Goal: Task Accomplishment & Management: Manage account settings

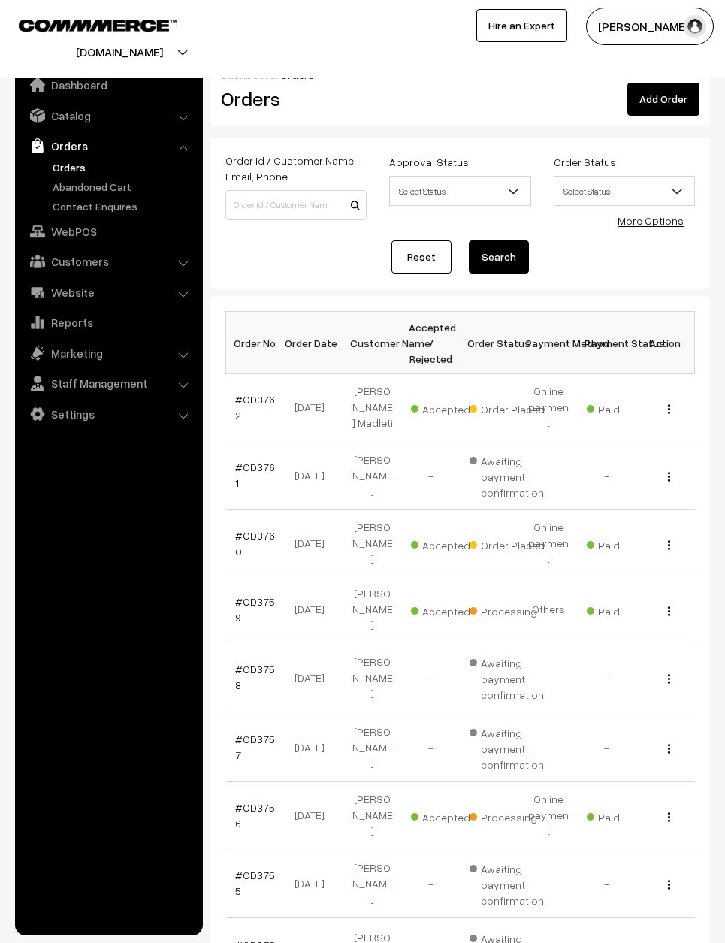
click at [251, 595] on link "#OD3759" at bounding box center [255, 609] width 40 height 29
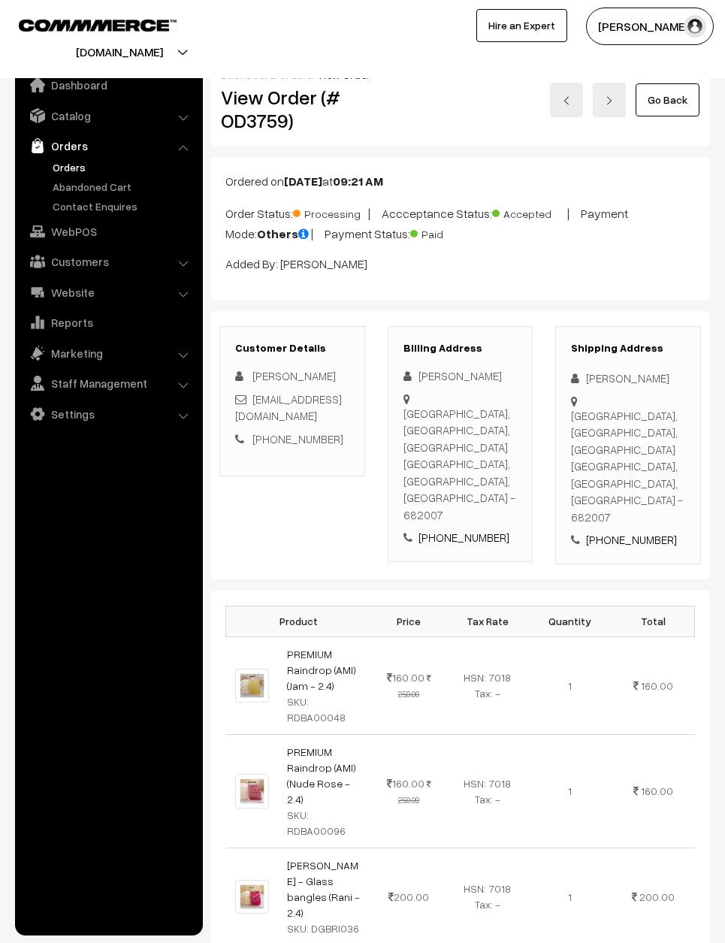
click at [671, 88] on link "Go Back" at bounding box center [668, 99] width 64 height 33
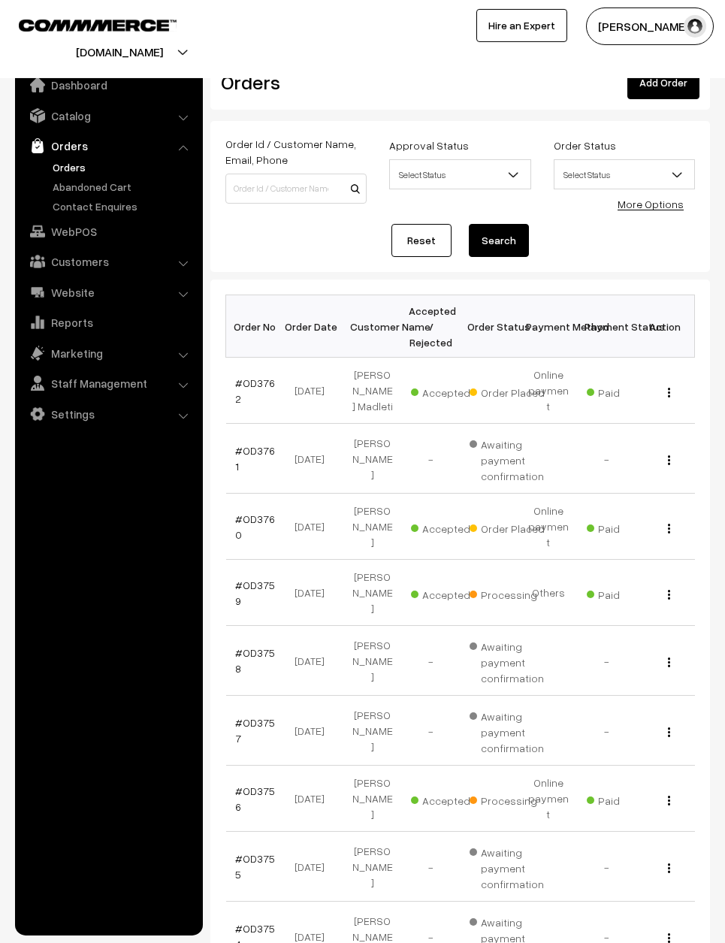
scroll to position [21, 0]
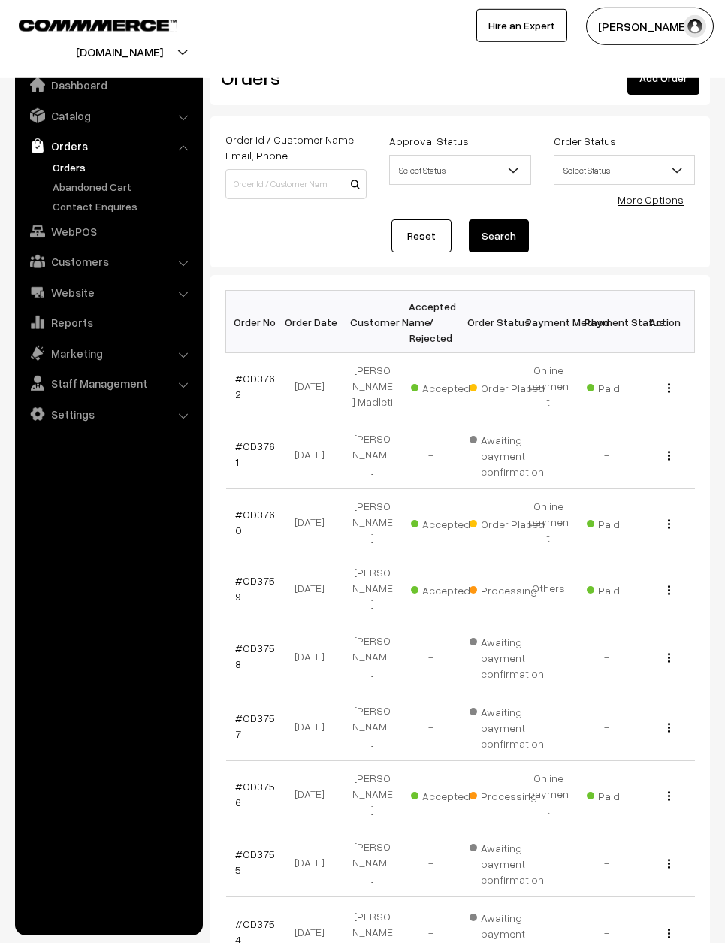
click at [248, 574] on link "#OD3759" at bounding box center [255, 588] width 40 height 29
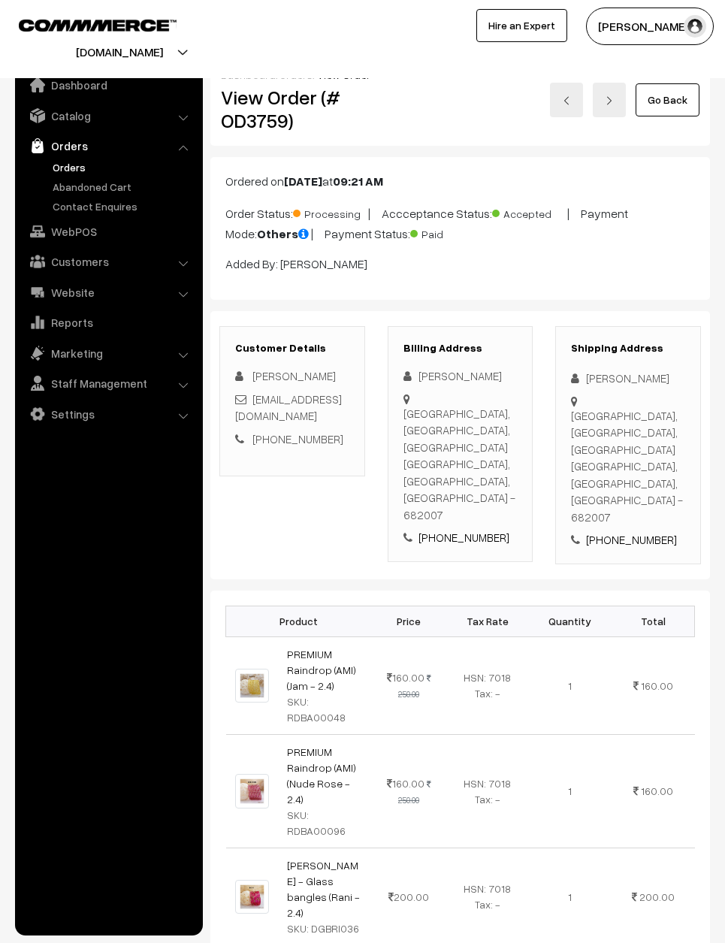
click at [680, 102] on link "Go Back" at bounding box center [668, 99] width 64 height 33
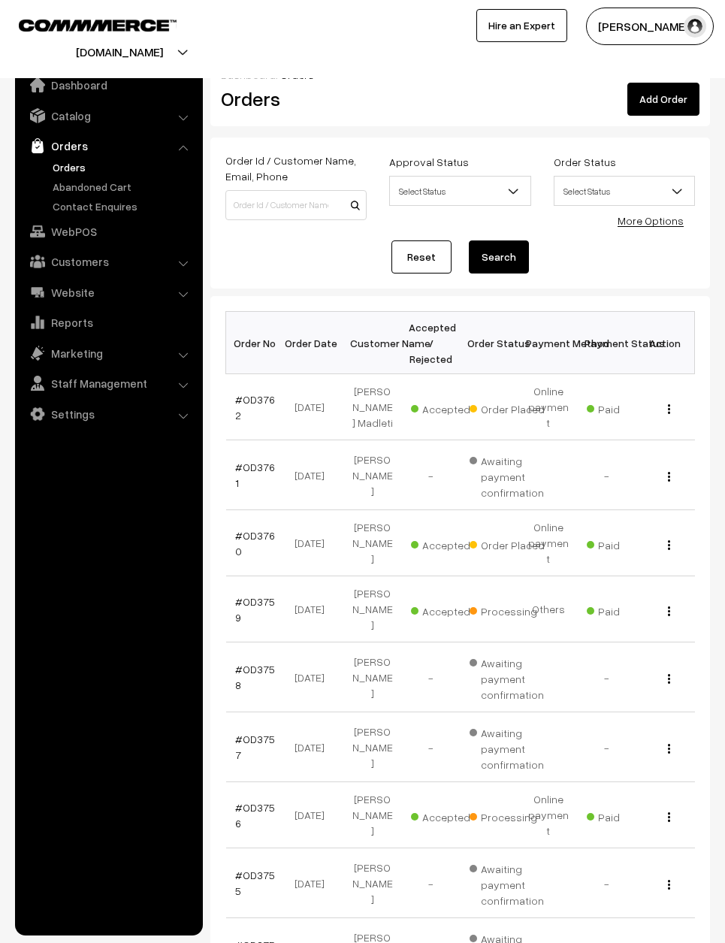
click at [254, 529] on link "#OD3760" at bounding box center [255, 543] width 40 height 29
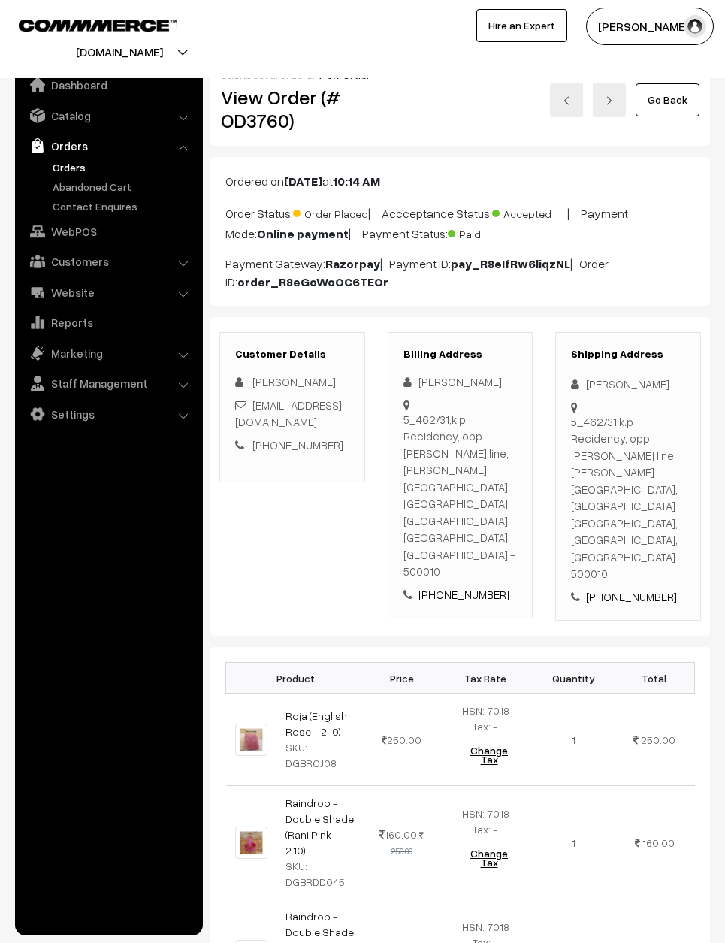
click at [572, 95] on link at bounding box center [566, 100] width 33 height 35
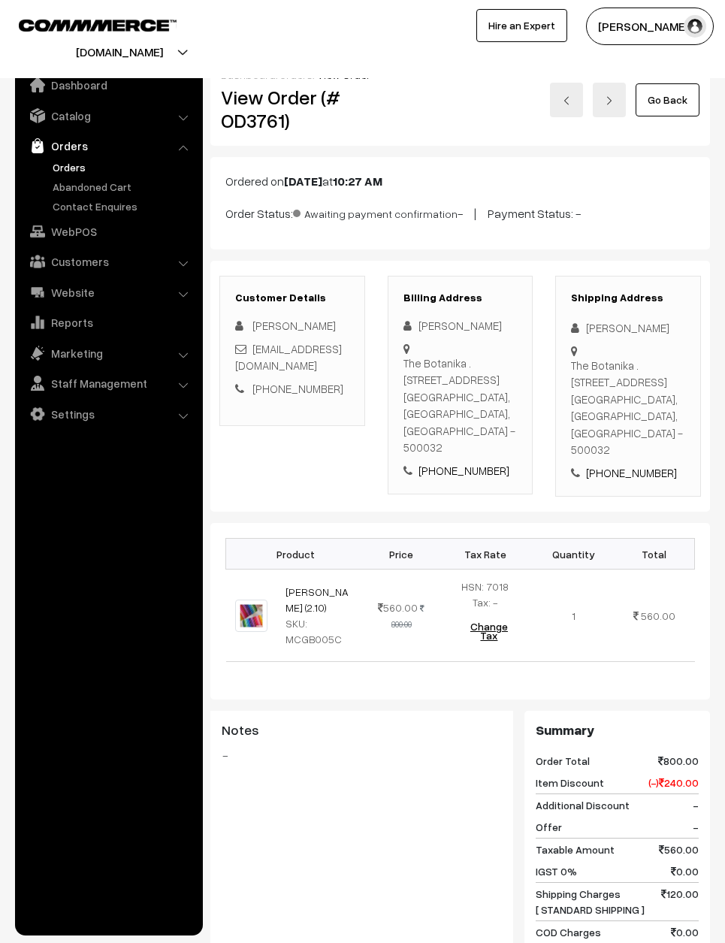
click at [566, 97] on img at bounding box center [566, 100] width 9 height 9
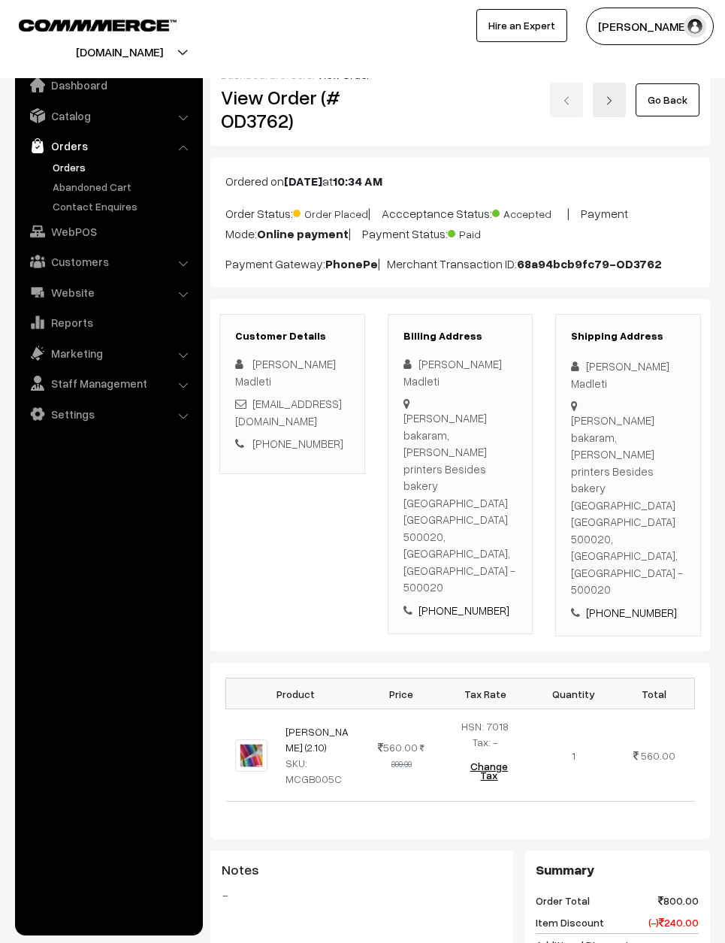
click at [675, 102] on link "Go Back" at bounding box center [668, 99] width 64 height 33
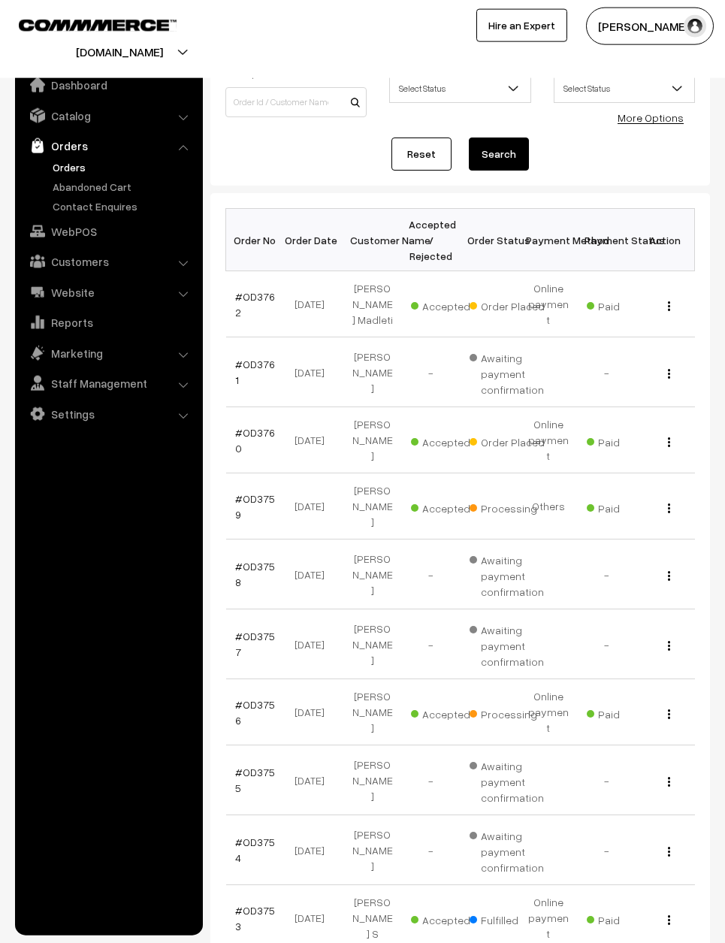
scroll to position [118, 0]
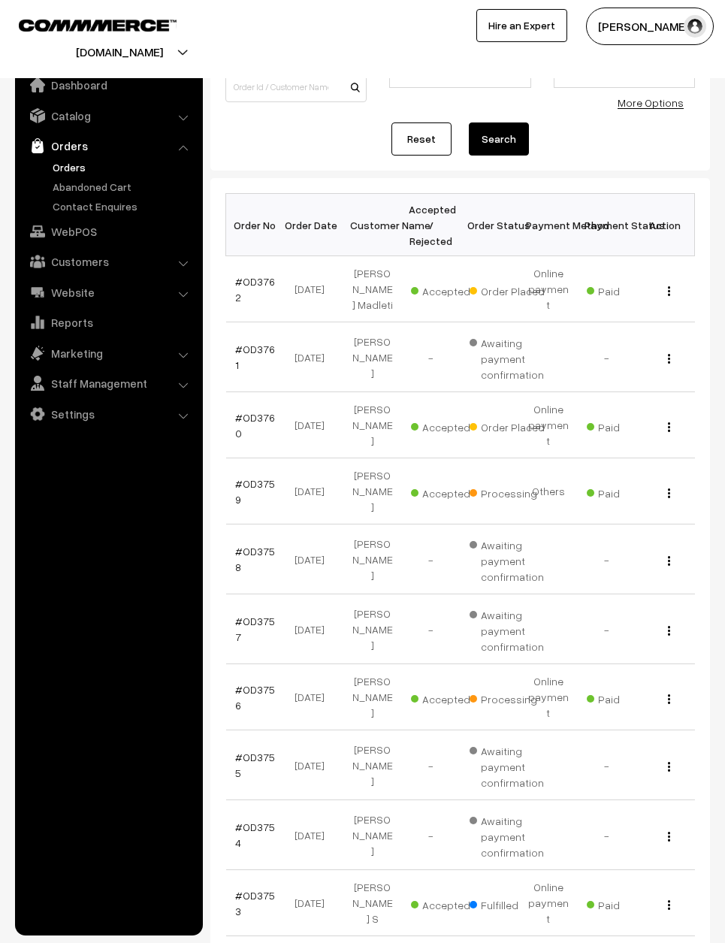
click at [258, 477] on link "#OD3759" at bounding box center [255, 491] width 40 height 29
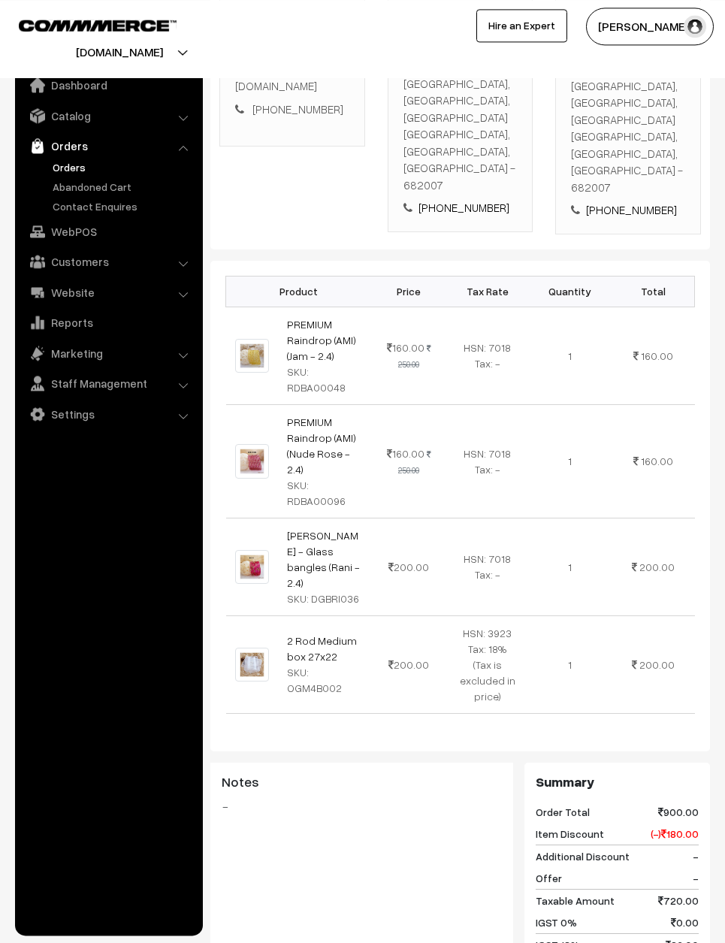
scroll to position [328, 0]
click at [380, 775] on h3 "Notes" at bounding box center [362, 783] width 280 height 17
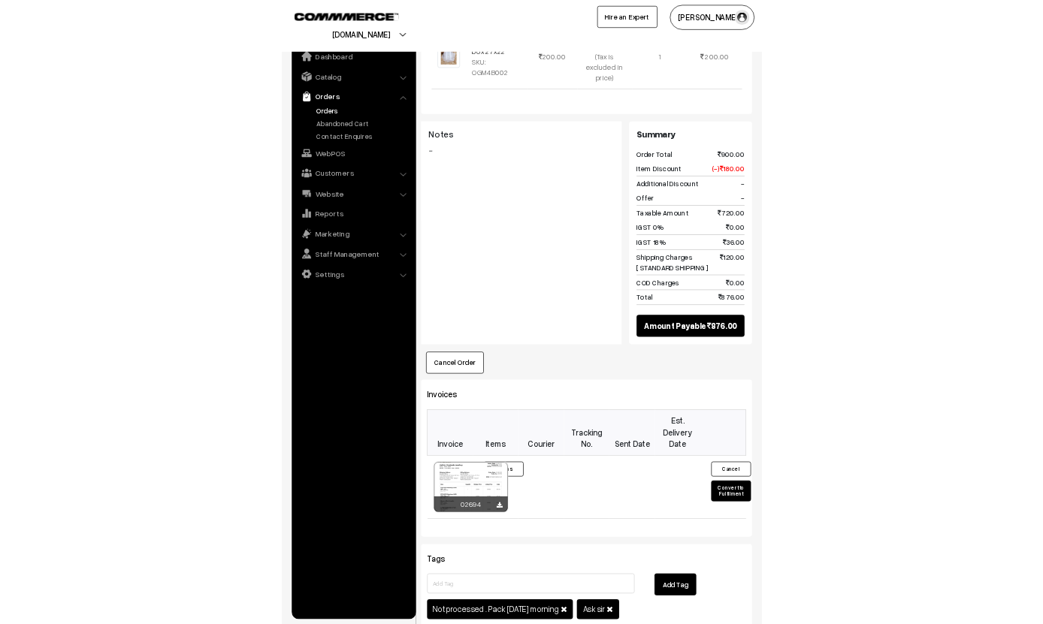
scroll to position [969, 0]
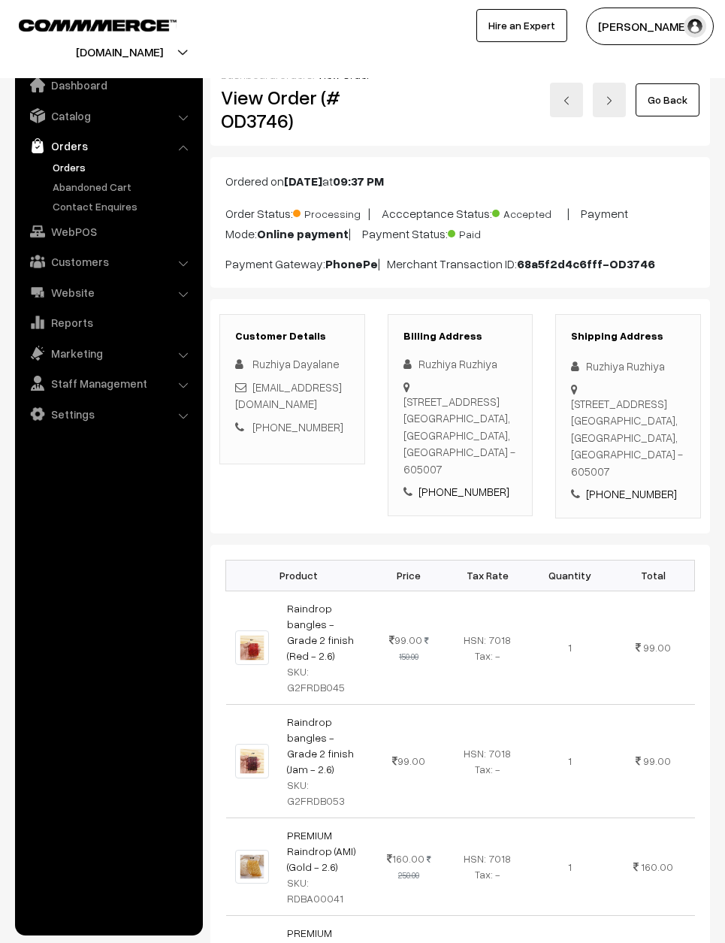
click at [683, 94] on link "Go Back" at bounding box center [668, 99] width 64 height 33
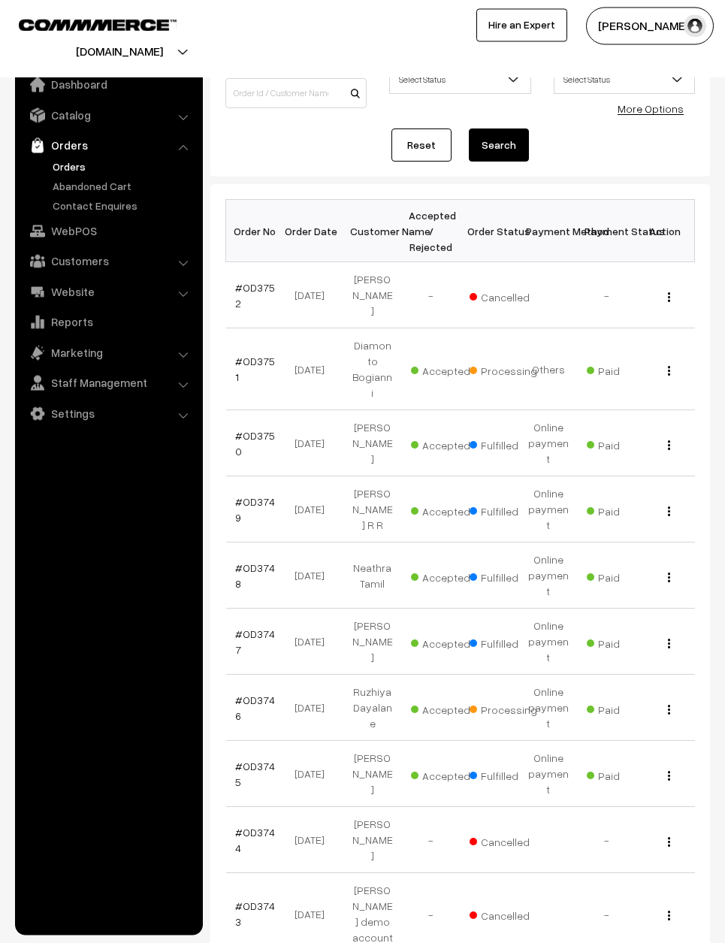
scroll to position [111, 0]
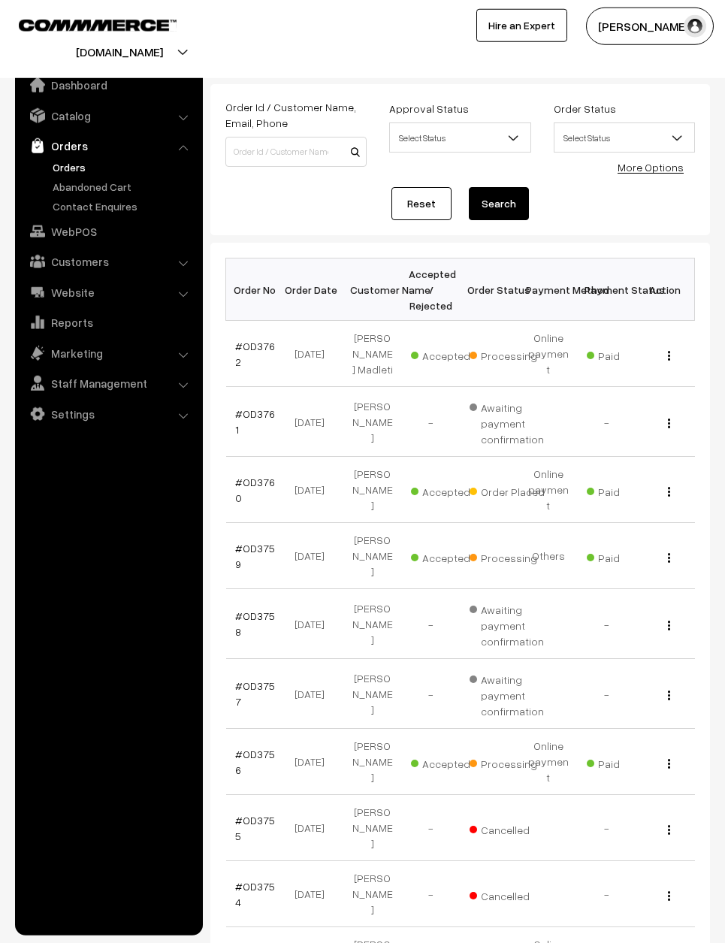
scroll to position [54, 0]
click at [253, 475] on link "#OD3760" at bounding box center [255, 489] width 40 height 29
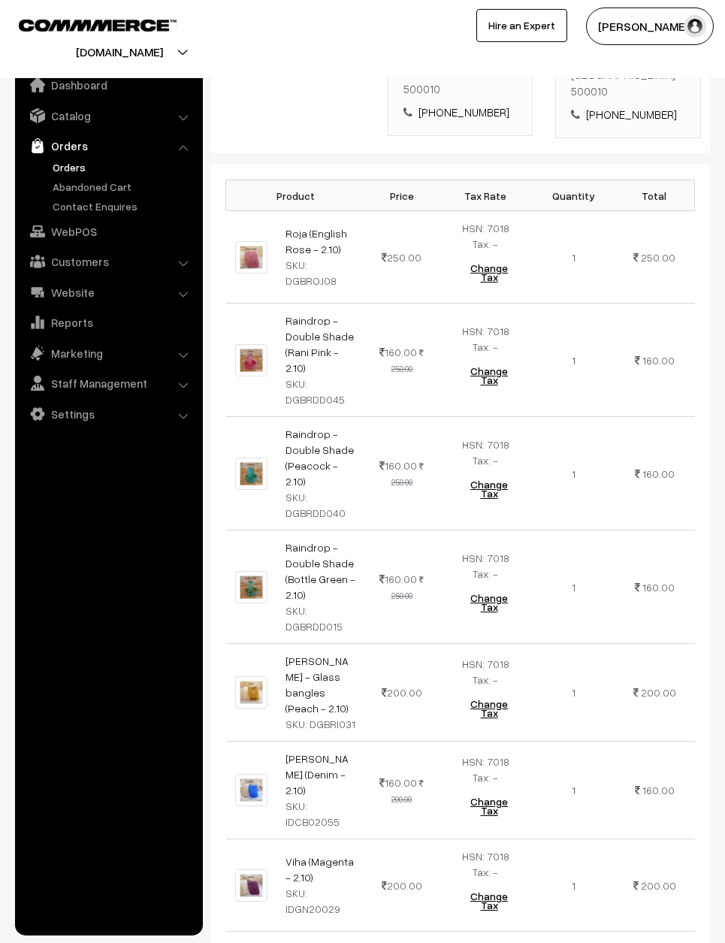
scroll to position [489, 0]
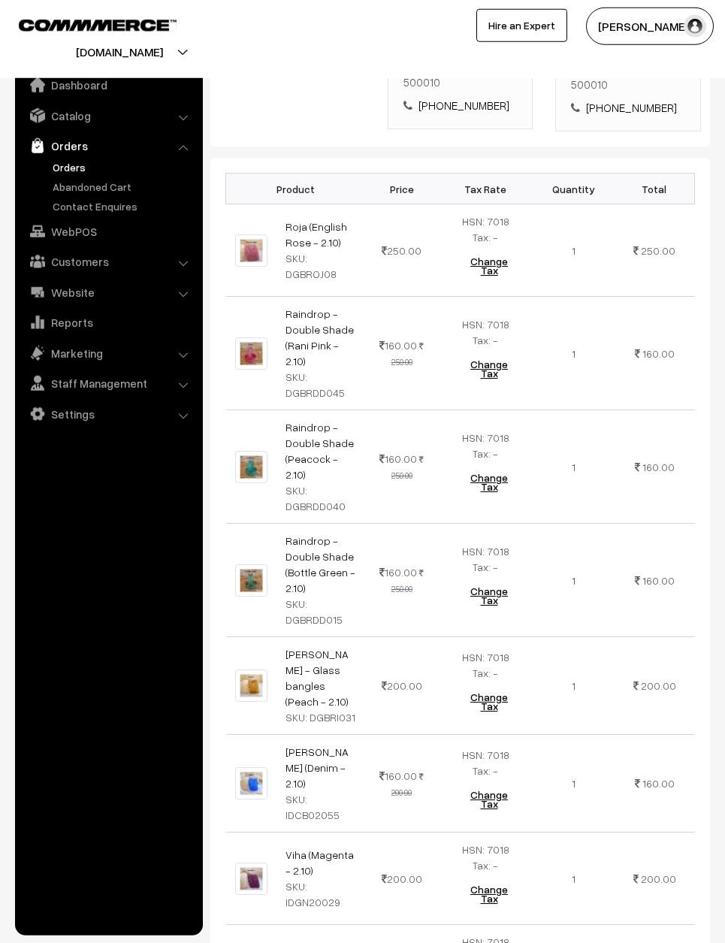
click at [438, 567] on td "160.00 250.00" at bounding box center [402, 580] width 72 height 113
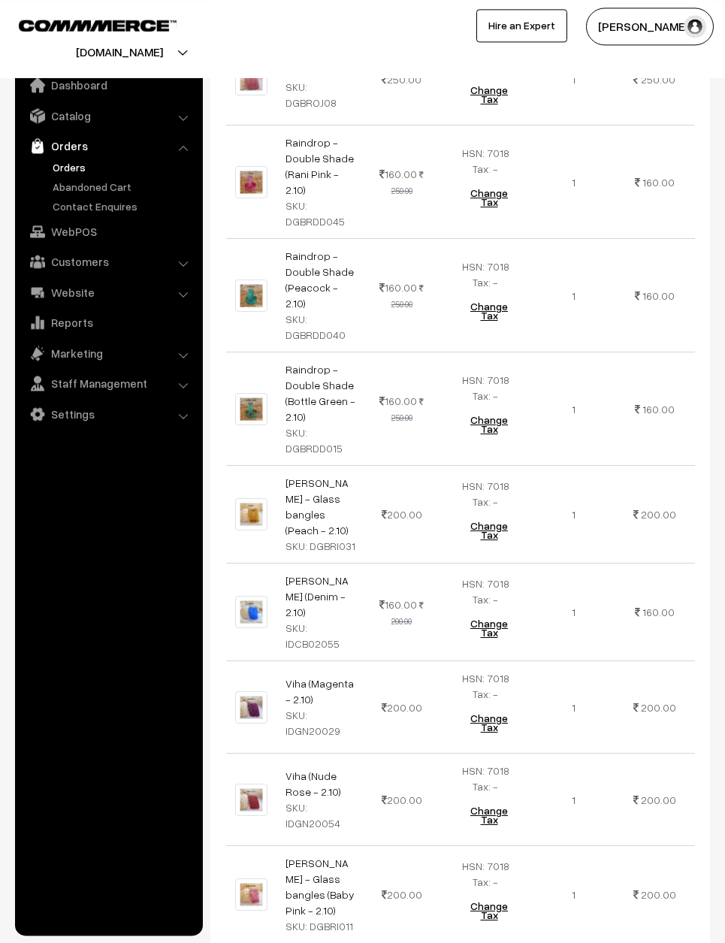
scroll to position [661, 0]
click at [136, 79] on link "Dashboard" at bounding box center [108, 84] width 179 height 27
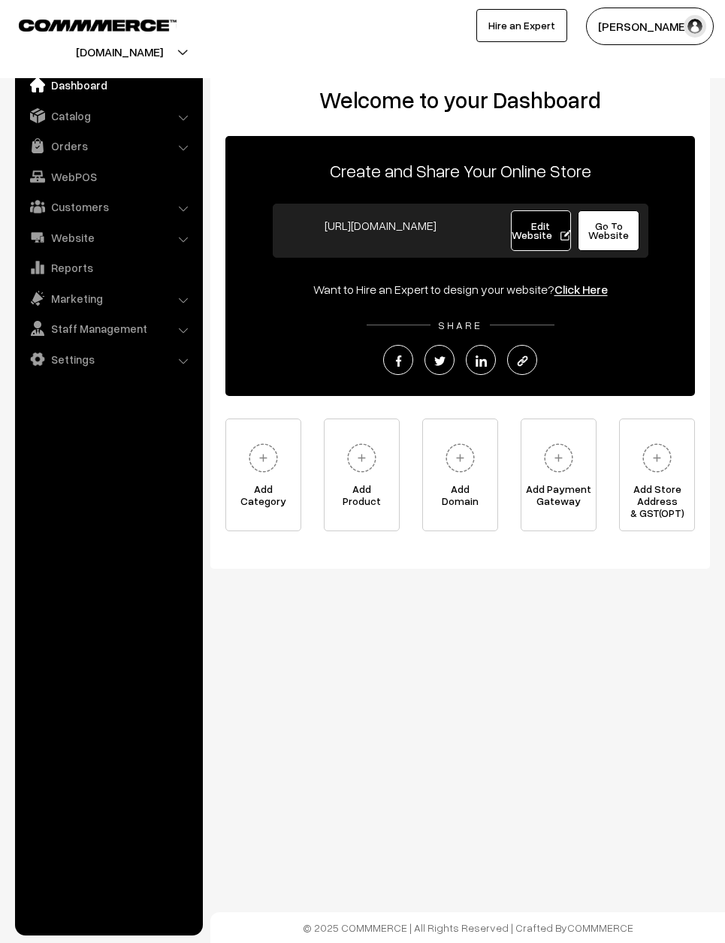
click at [543, 62] on div "Varnam Aadhira My Profile Refer & Earn Support Sign Out Hire an Expert" at bounding box center [548, 39] width 370 height 63
click at [518, 705] on body "Thank you for showing interest. Our team will call you shortly. Close varnambya…" at bounding box center [362, 471] width 725 height 943
click at [66, 141] on link "Orders" at bounding box center [108, 145] width 179 height 27
click at [74, 139] on link "Orders" at bounding box center [108, 145] width 179 height 27
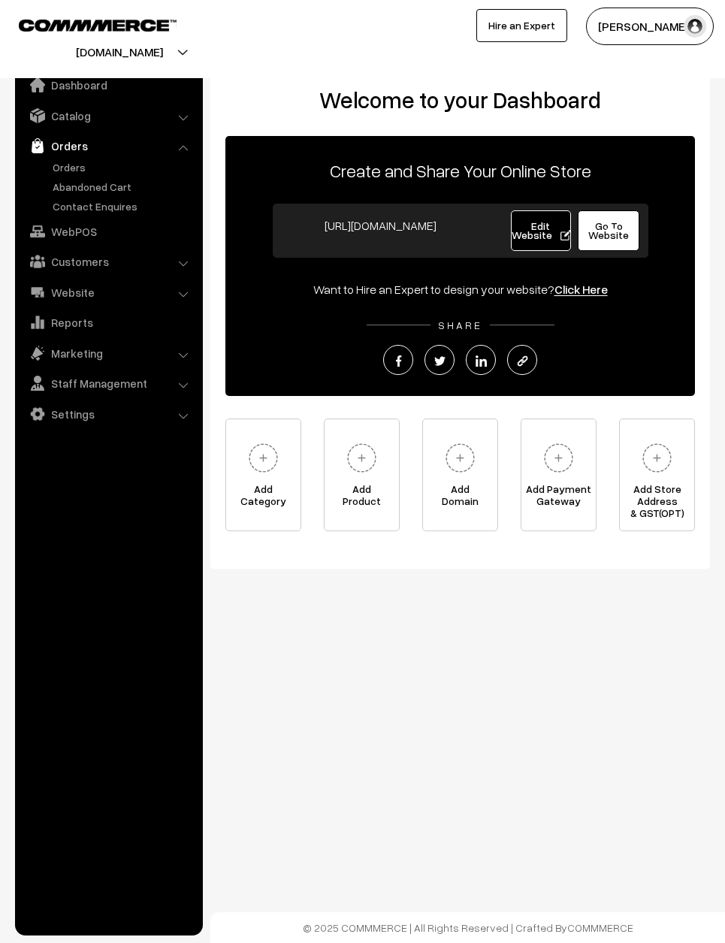
click at [95, 154] on link "Orders" at bounding box center [108, 145] width 179 height 27
click at [71, 165] on link "Orders" at bounding box center [123, 167] width 149 height 16
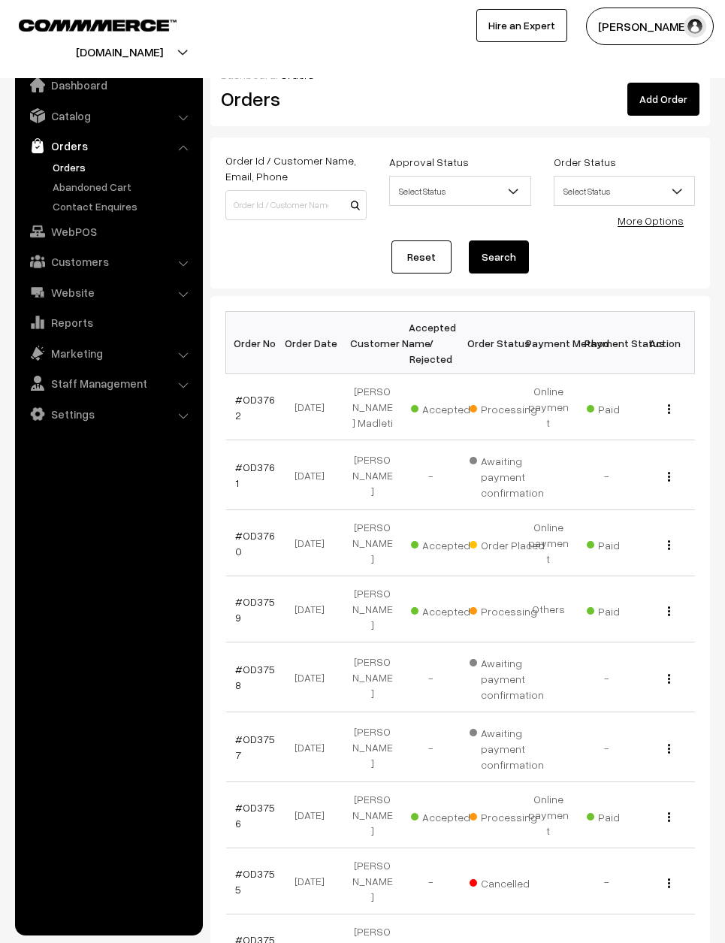
click at [239, 529] on link "#OD3760" at bounding box center [255, 543] width 40 height 29
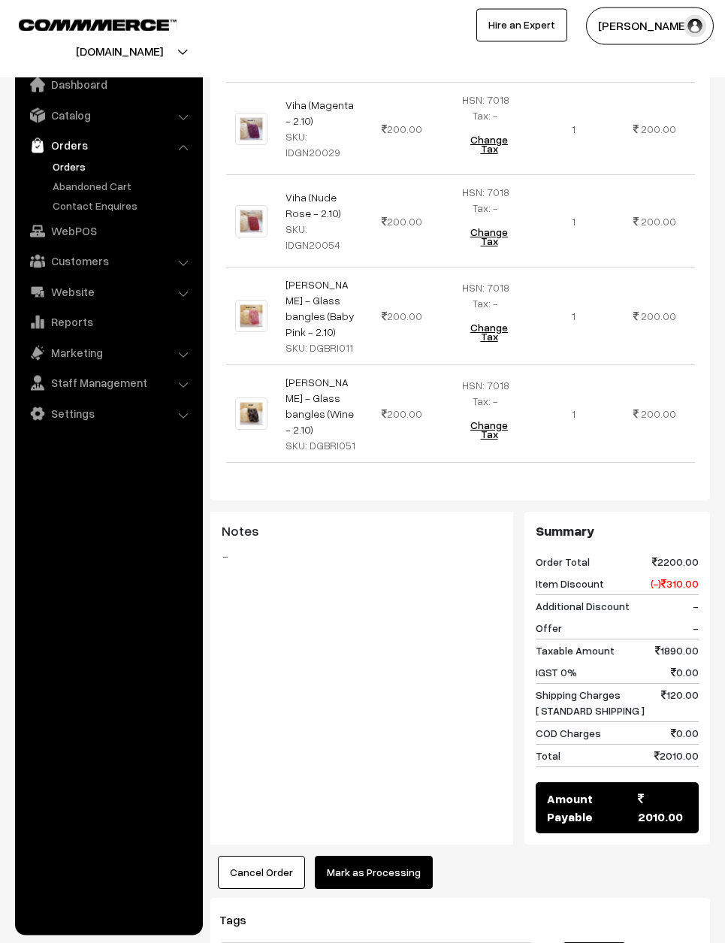
scroll to position [1238, 0]
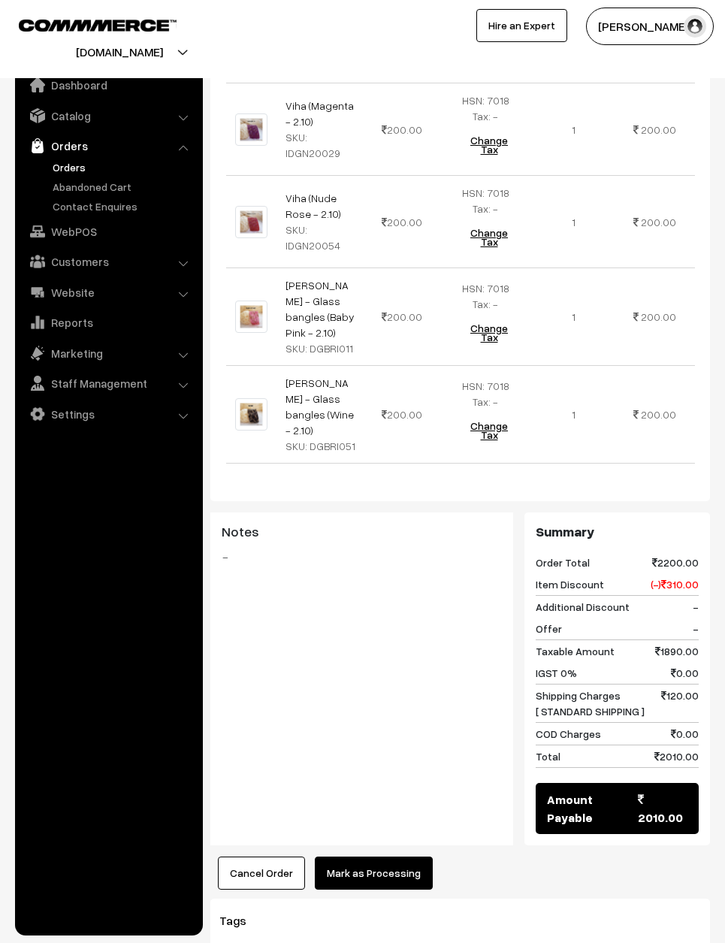
click at [398, 857] on button "Mark as Processing" at bounding box center [374, 873] width 118 height 33
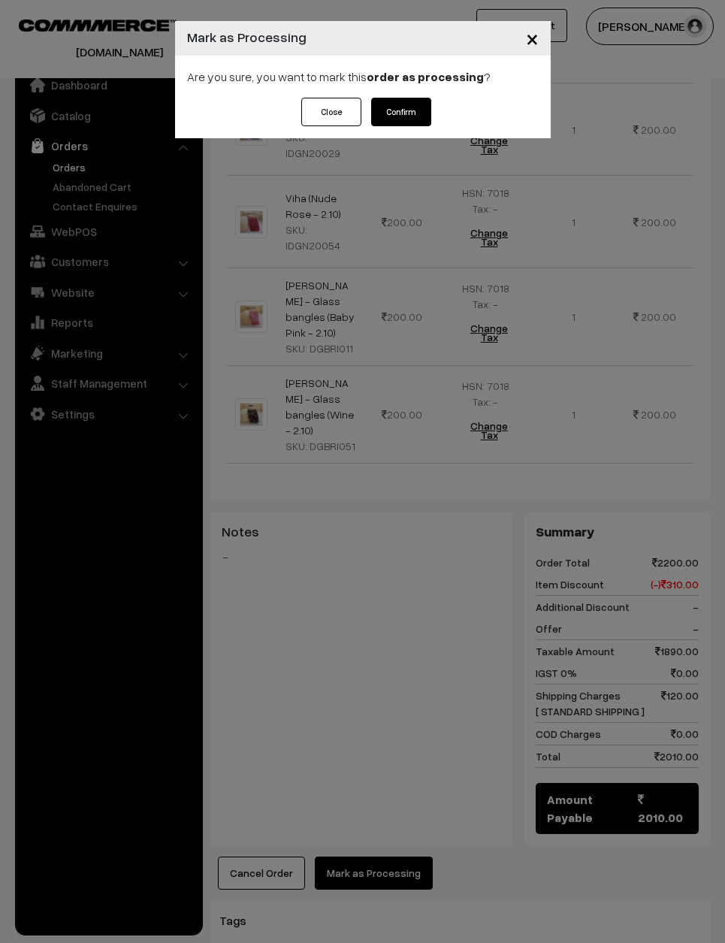
click at [409, 121] on button "Confirm" at bounding box center [401, 112] width 60 height 29
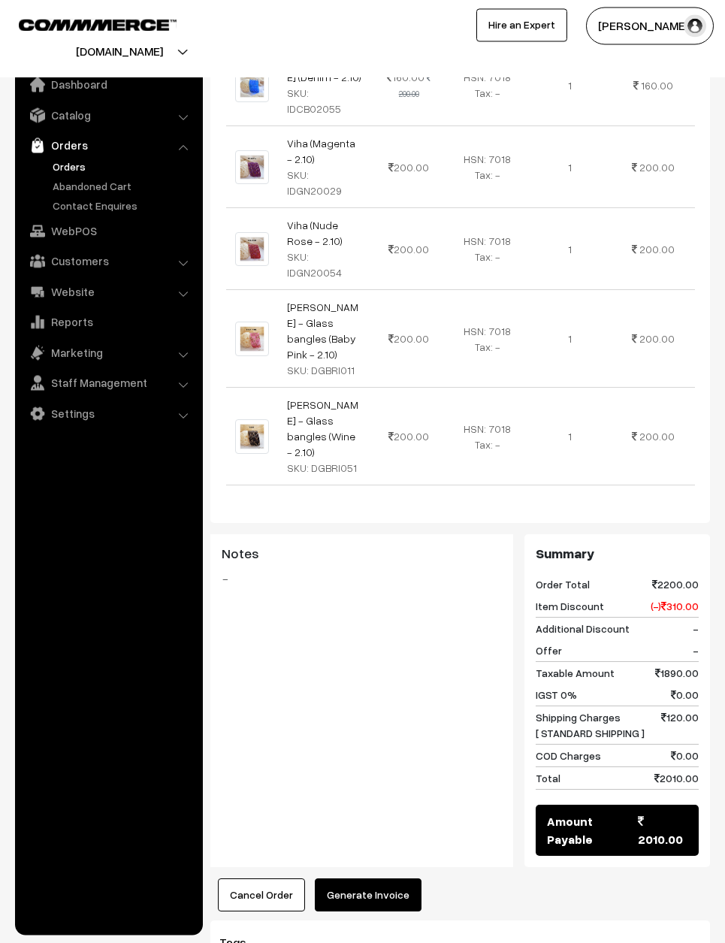
scroll to position [1103, 0]
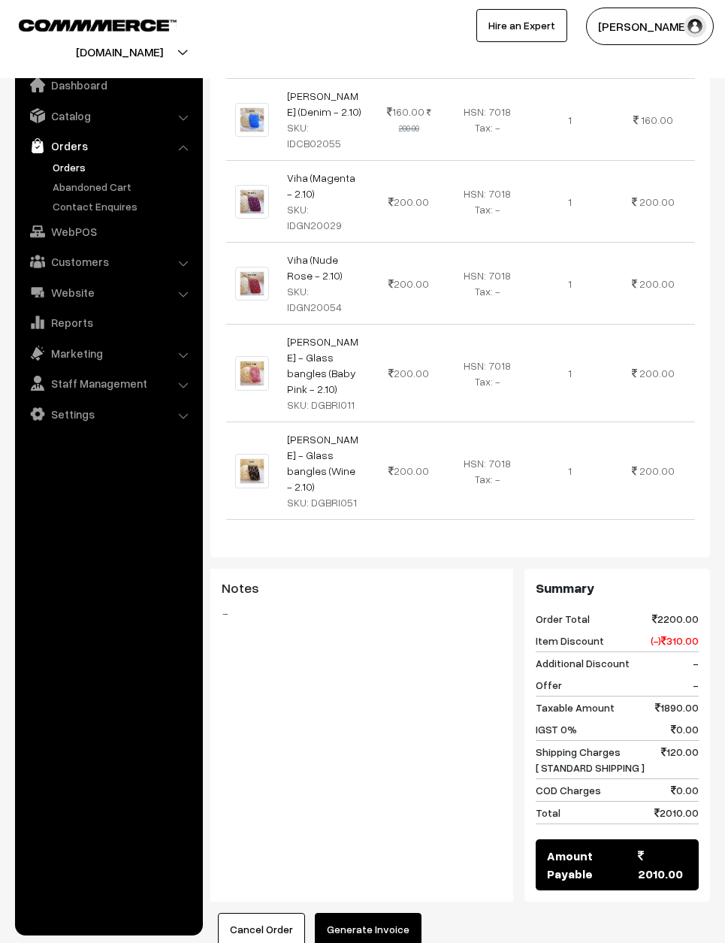
click at [385, 913] on button "Generate Invoice" at bounding box center [368, 929] width 107 height 33
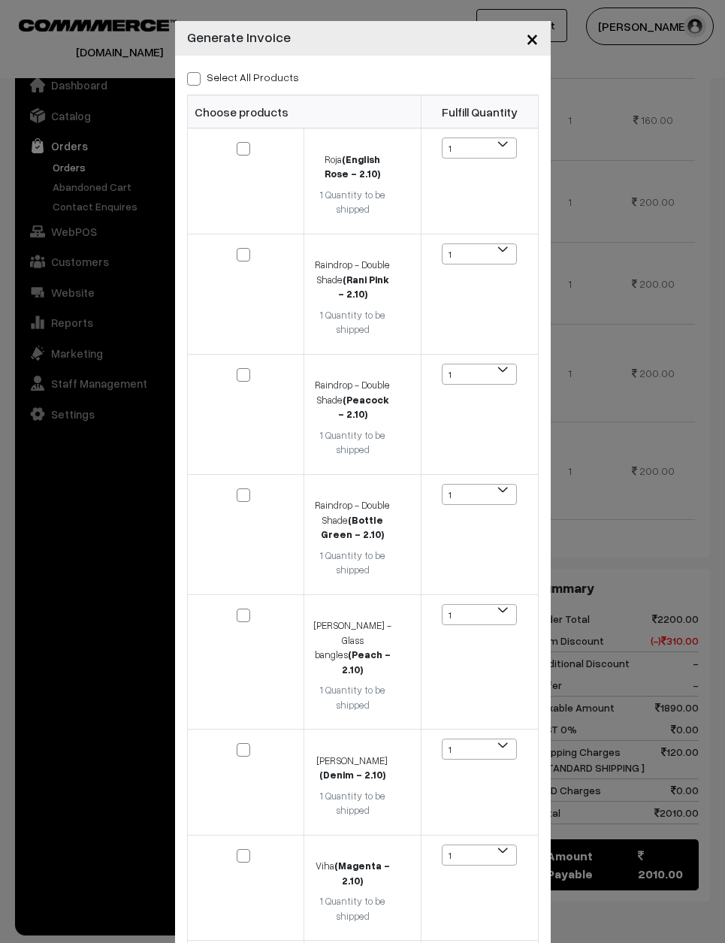
click at [267, 85] on label "Select All Products" at bounding box center [243, 77] width 112 height 16
click at [197, 81] on input "Select All Products" at bounding box center [192, 76] width 10 height 10
checkbox input "true"
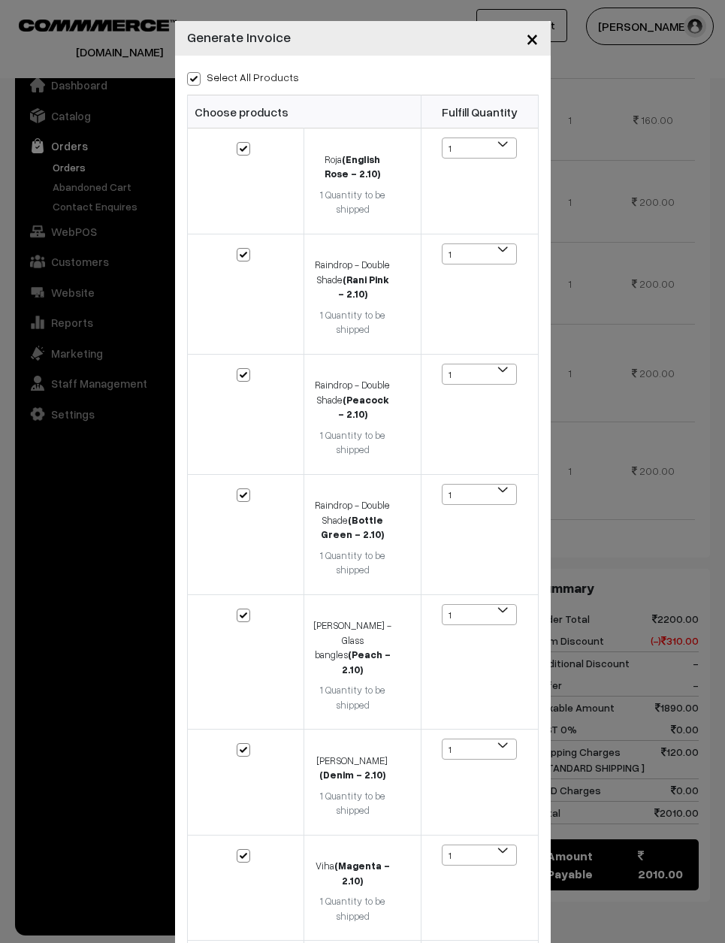
checkbox input "true"
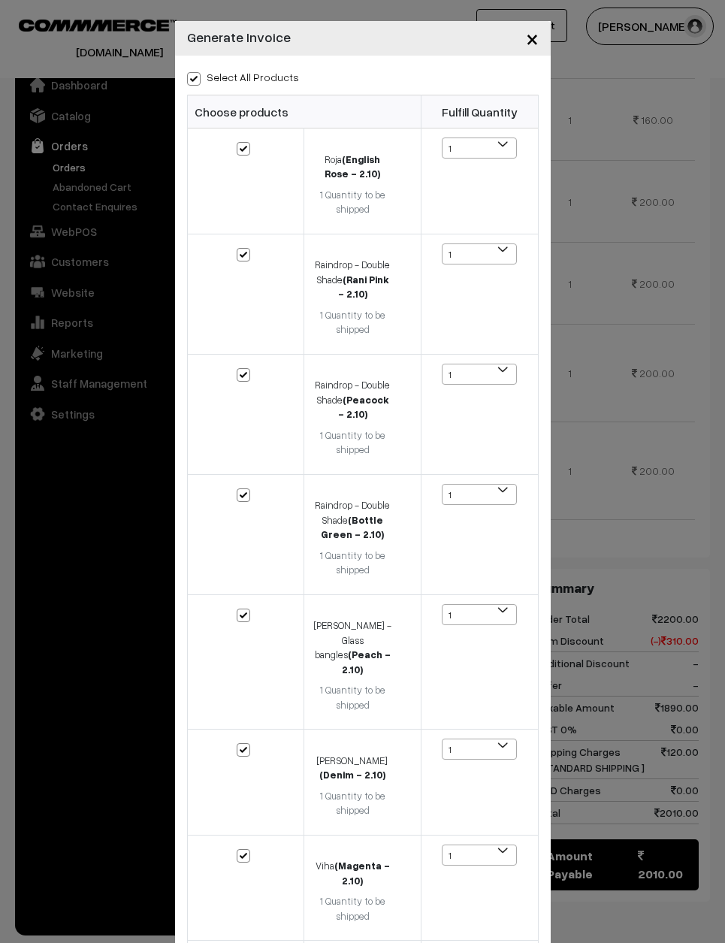
checkbox input "true"
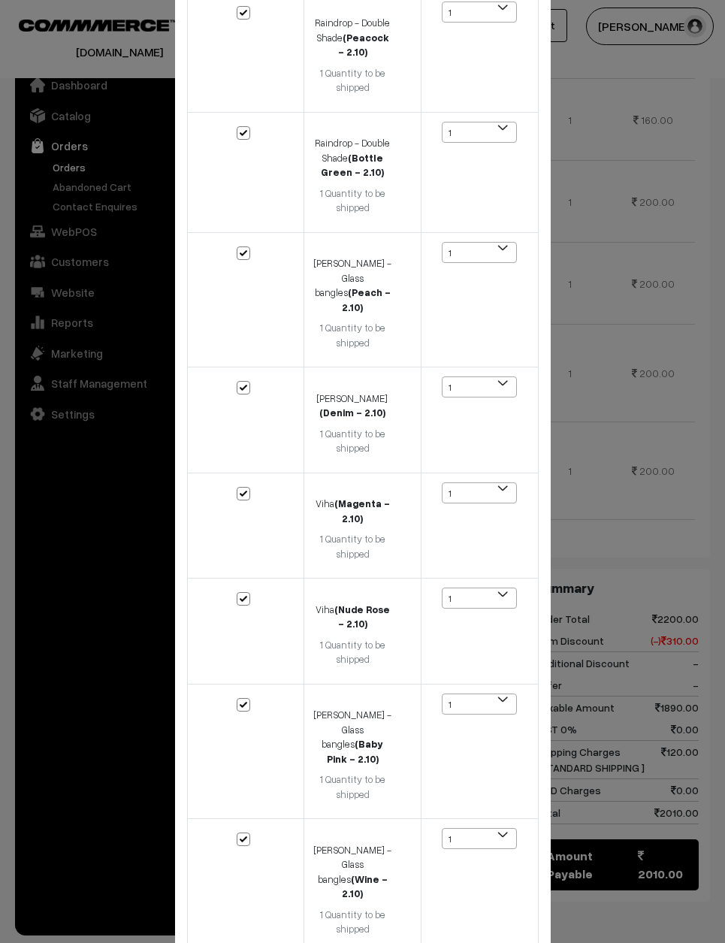
scroll to position [361, 0]
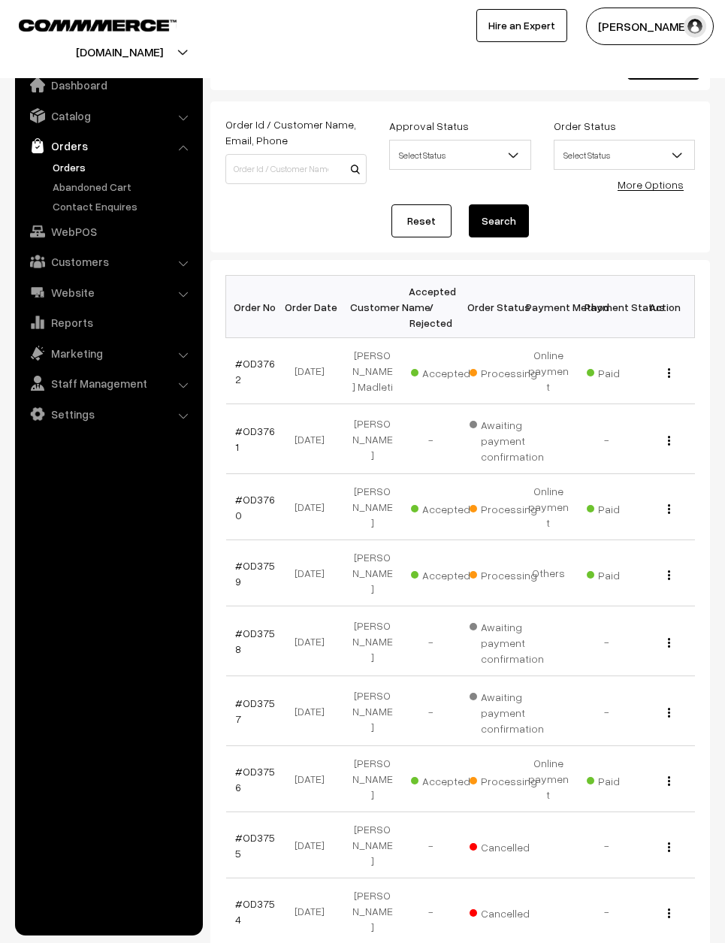
scroll to position [38, 0]
